Goal: Information Seeking & Learning: Learn about a topic

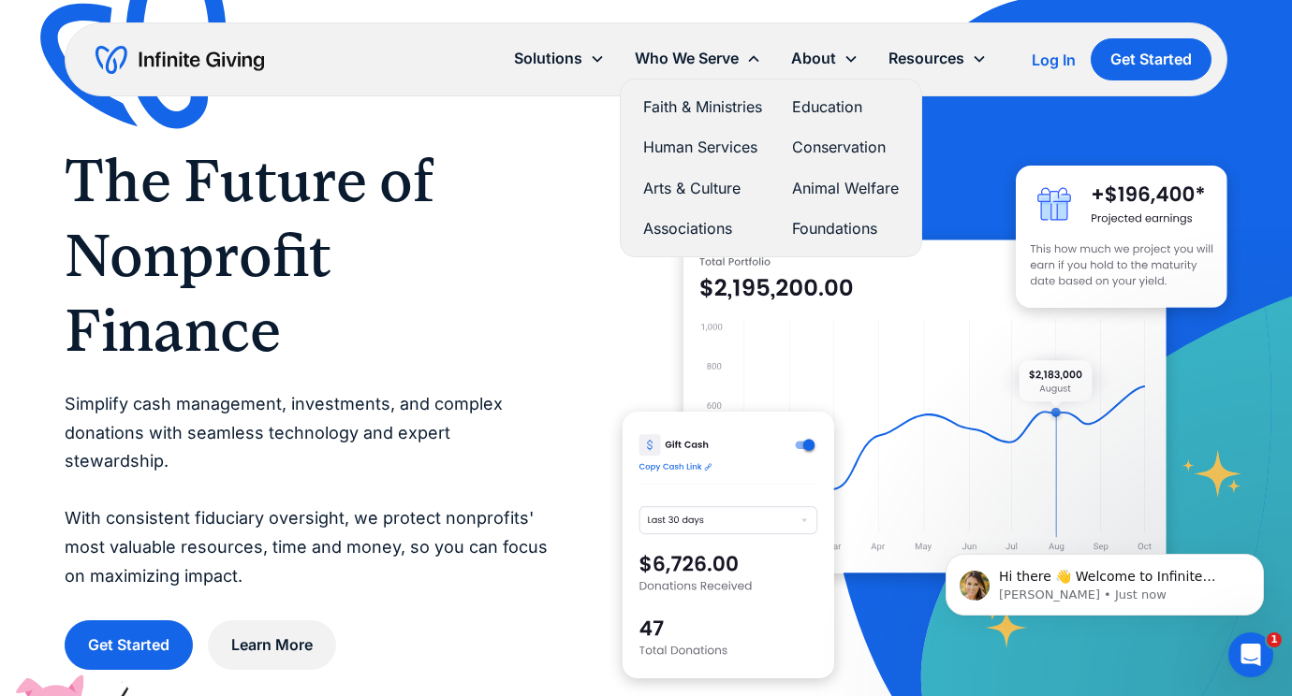
click at [842, 141] on link "Conservation" at bounding box center [845, 147] width 107 height 25
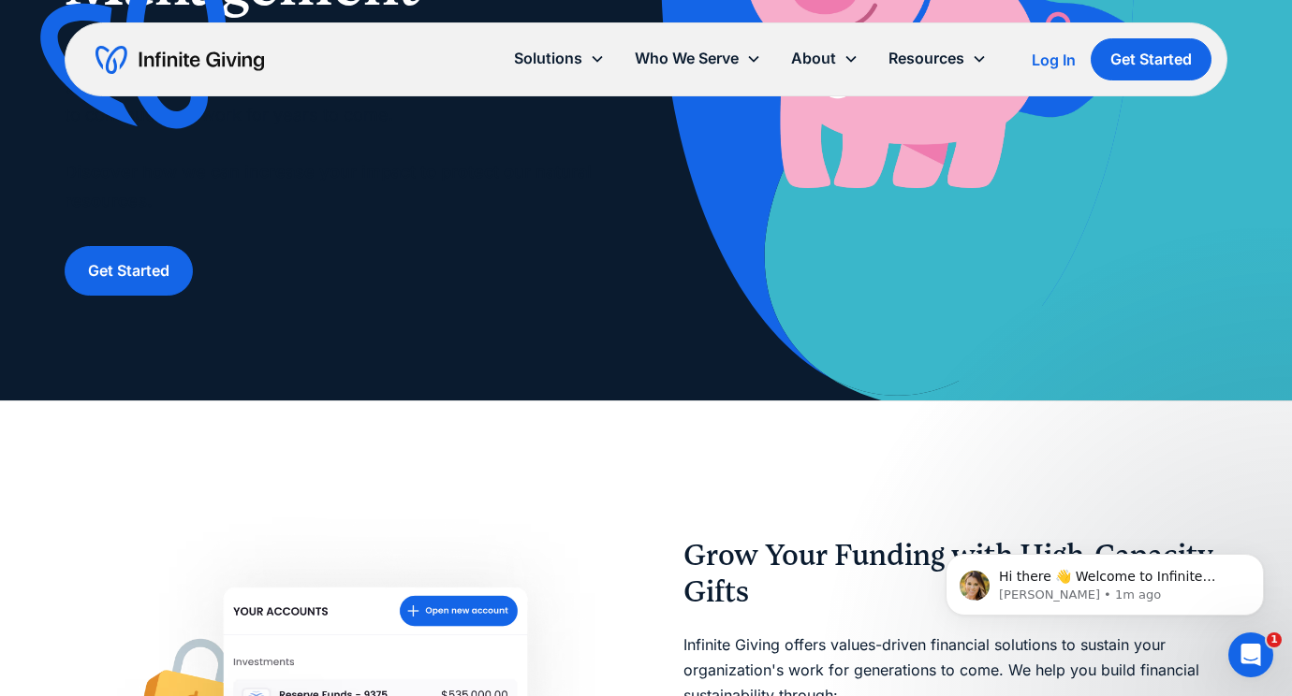
scroll to position [462, 0]
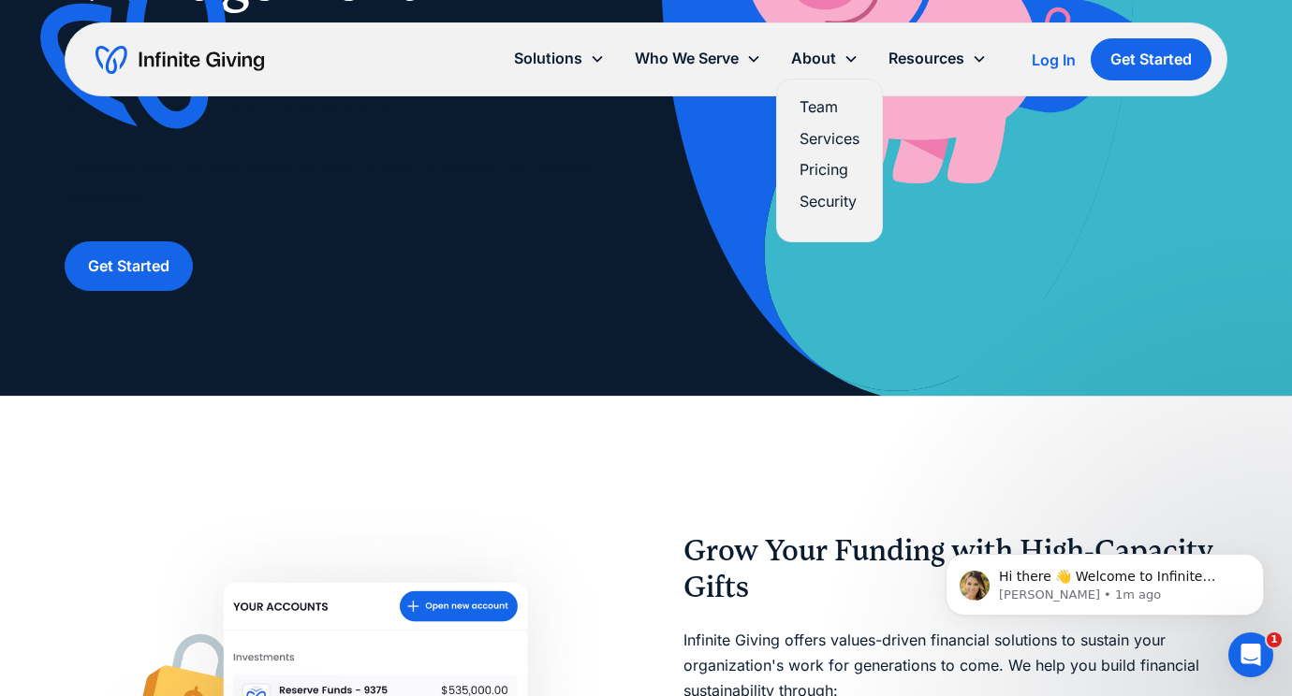
click at [825, 168] on link "Pricing" at bounding box center [829, 169] width 60 height 25
